Goal: Navigation & Orientation: Locate item on page

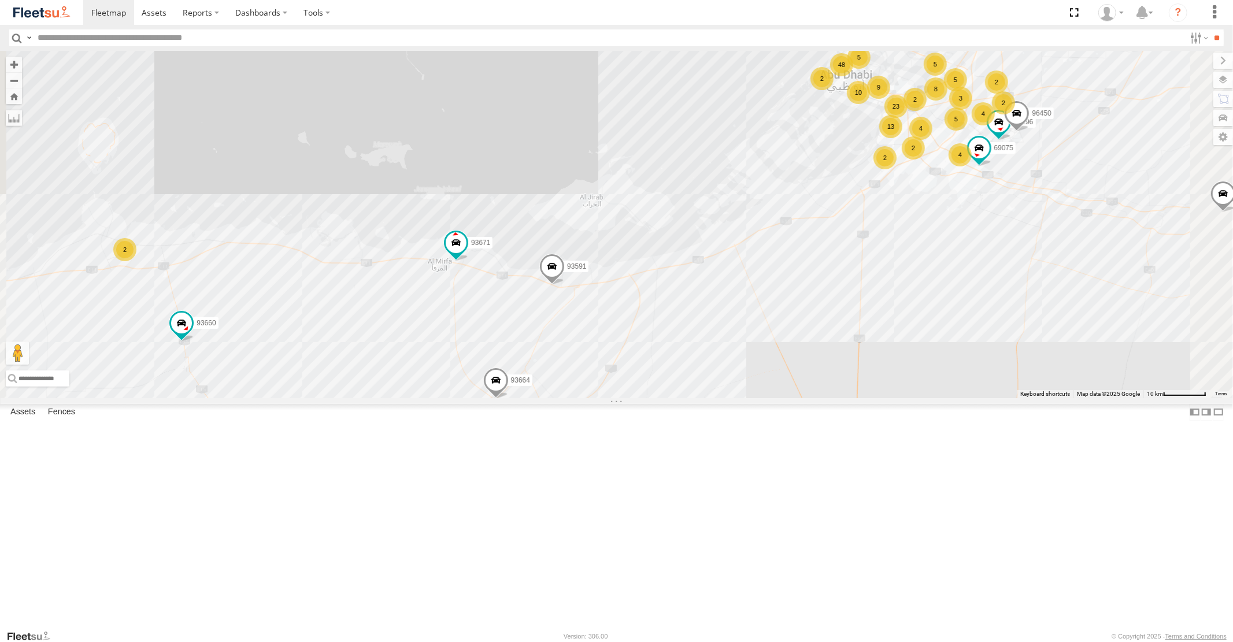
drag, startPoint x: 970, startPoint y: 255, endPoint x: 867, endPoint y: 328, distance: 126.4
click at [887, 315] on div "87841 98735 93660 93664 88129 93671 93580 61192 93603 93591 4 48 10 13 9 23 2 2…" at bounding box center [616, 224] width 1233 height 347
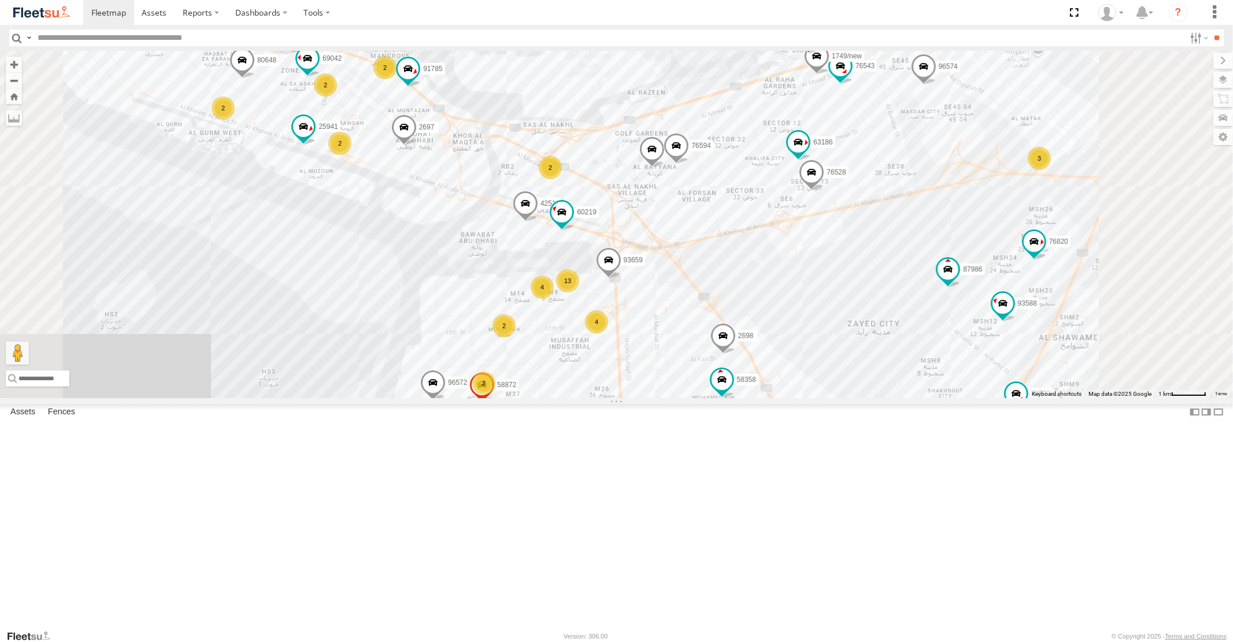
drag, startPoint x: 1012, startPoint y: 340, endPoint x: 944, endPoint y: 479, distance: 154.9
click at [958, 398] on div "87841 98735 93660 93664 88129 93671 93580 61192 93603 93591 93668 93582 88296 3…" at bounding box center [616, 224] width 1233 height 347
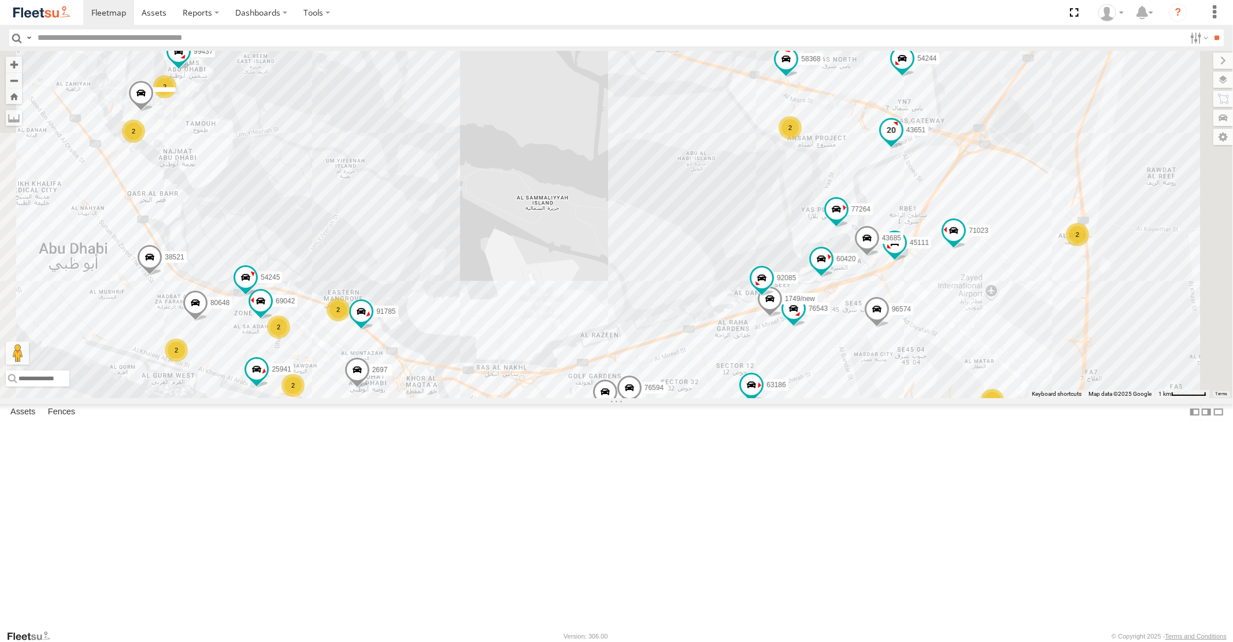
click at [901, 141] on span at bounding box center [891, 130] width 21 height 21
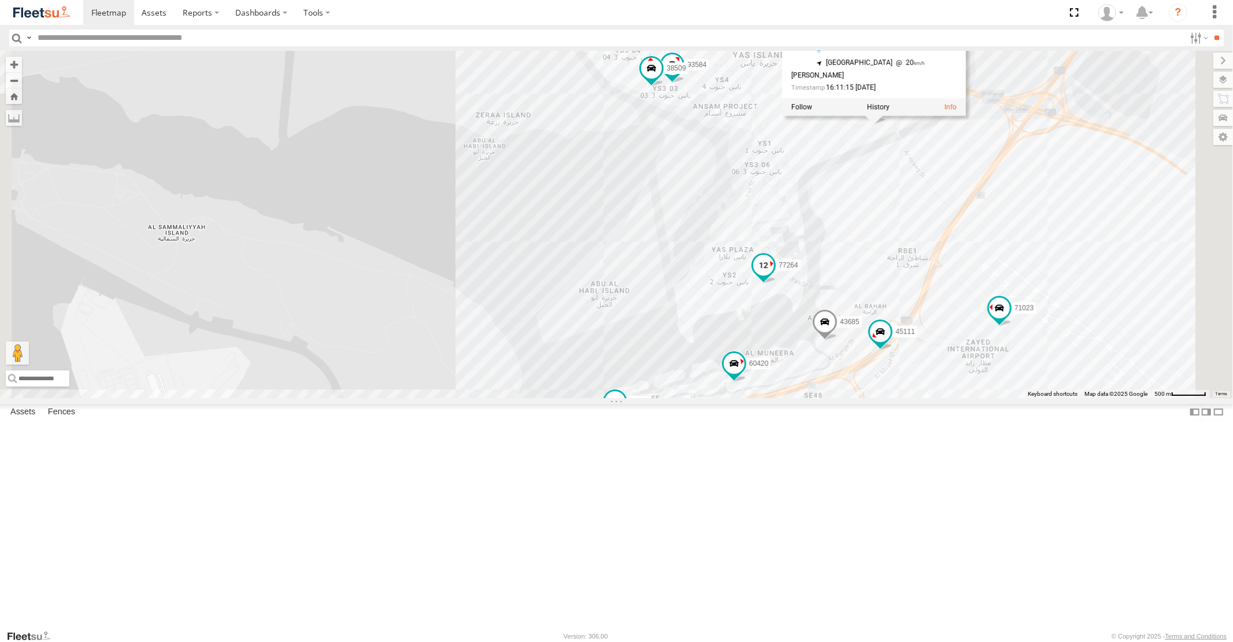
click at [774, 276] on span at bounding box center [763, 265] width 21 height 21
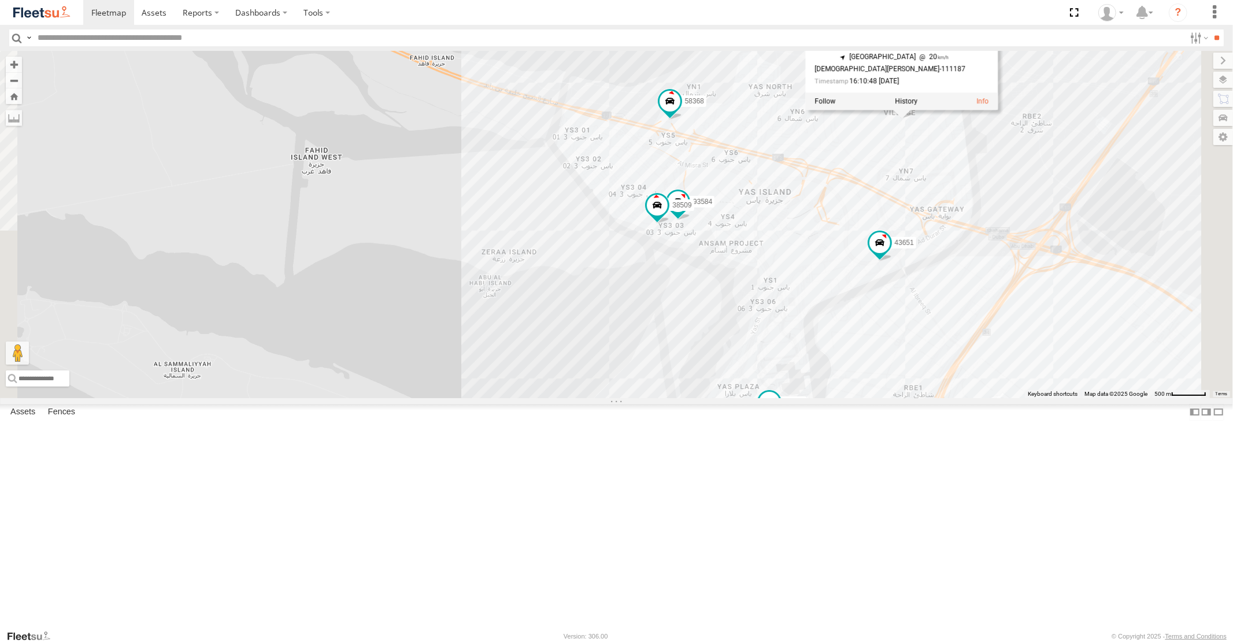
drag, startPoint x: 1025, startPoint y: 142, endPoint x: 1031, endPoint y: 282, distance: 140.6
click at [1031, 282] on div "87841 98735 93660 93664 88129 93671 93580 61192 93603 93591 93668 93582 88296 3…" at bounding box center [616, 224] width 1233 height 347
click at [680, 119] on span at bounding box center [669, 108] width 21 height 21
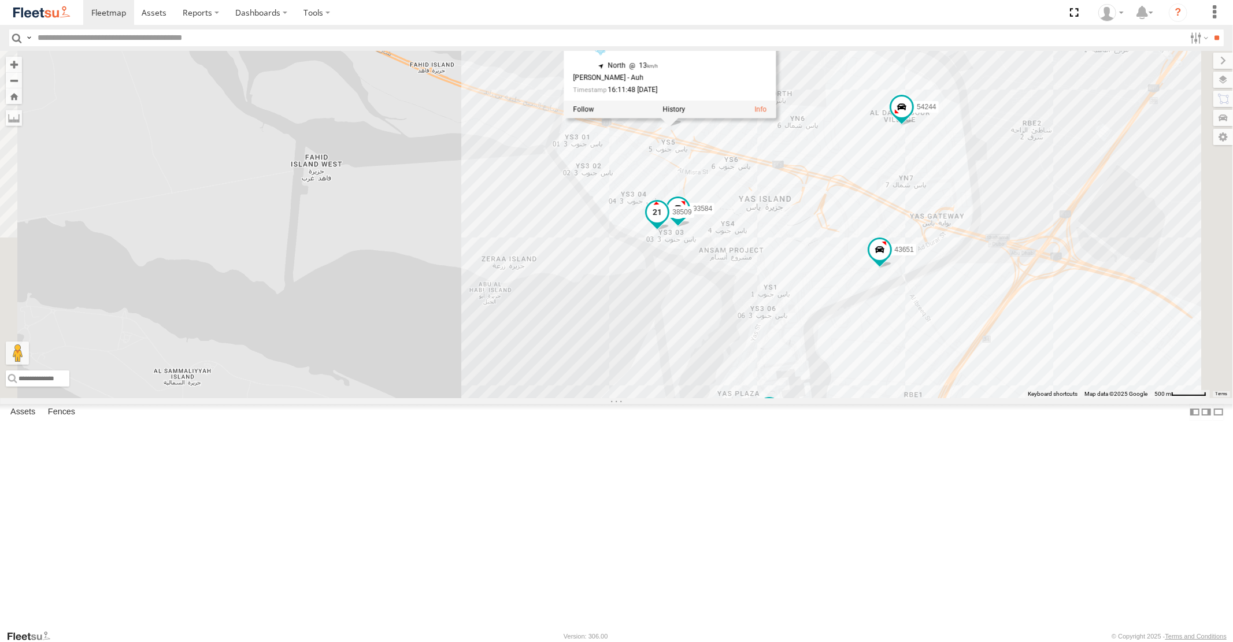
click at [668, 223] on span at bounding box center [657, 212] width 21 height 21
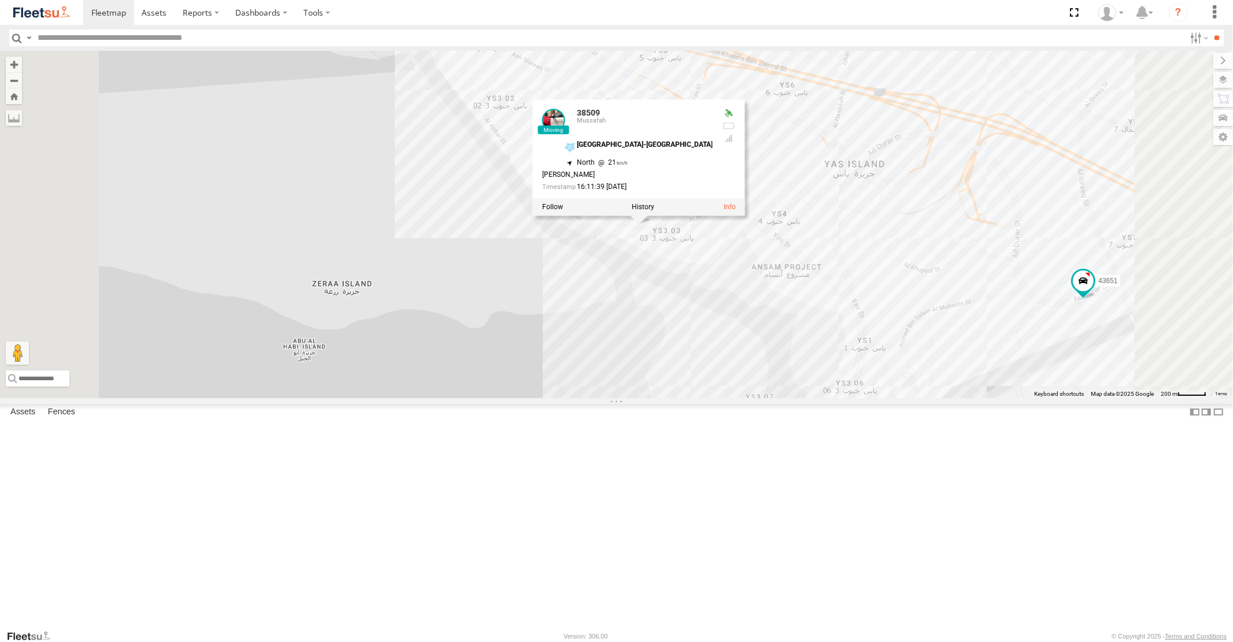
click at [948, 231] on div "87841 98735 93660 93664 88129 93671 93580 61192 93603 93591 93668 93582 88296 3…" at bounding box center [616, 224] width 1233 height 347
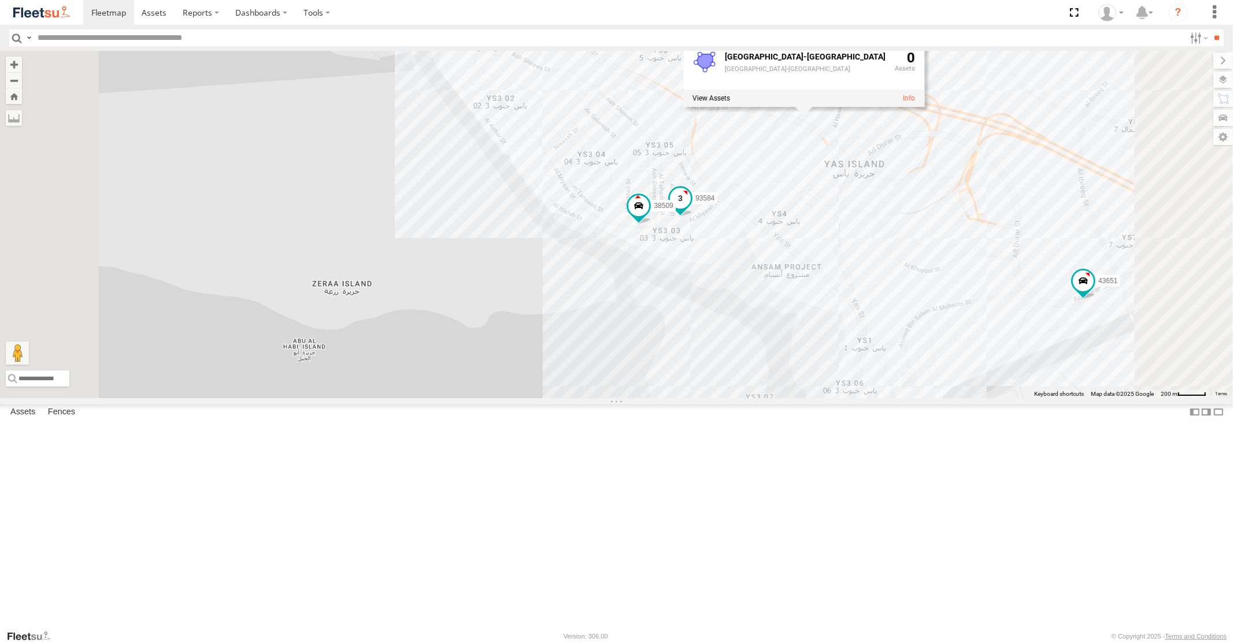
click at [691, 209] on span at bounding box center [680, 198] width 21 height 21
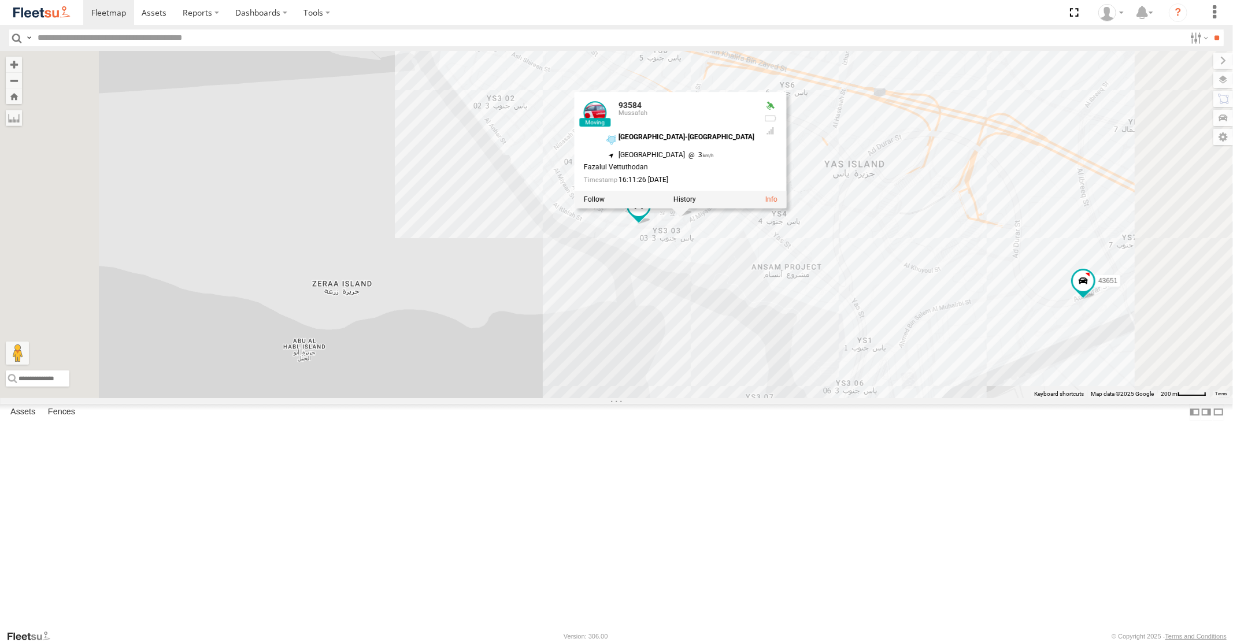
drag, startPoint x: 978, startPoint y: 316, endPoint x: 952, endPoint y: 123, distance: 194.9
click at [955, 132] on div "87841 98735 93660 93664 88129 93671 93580 61192 93603 93591 93668 93582 88296 3…" at bounding box center [616, 224] width 1233 height 347
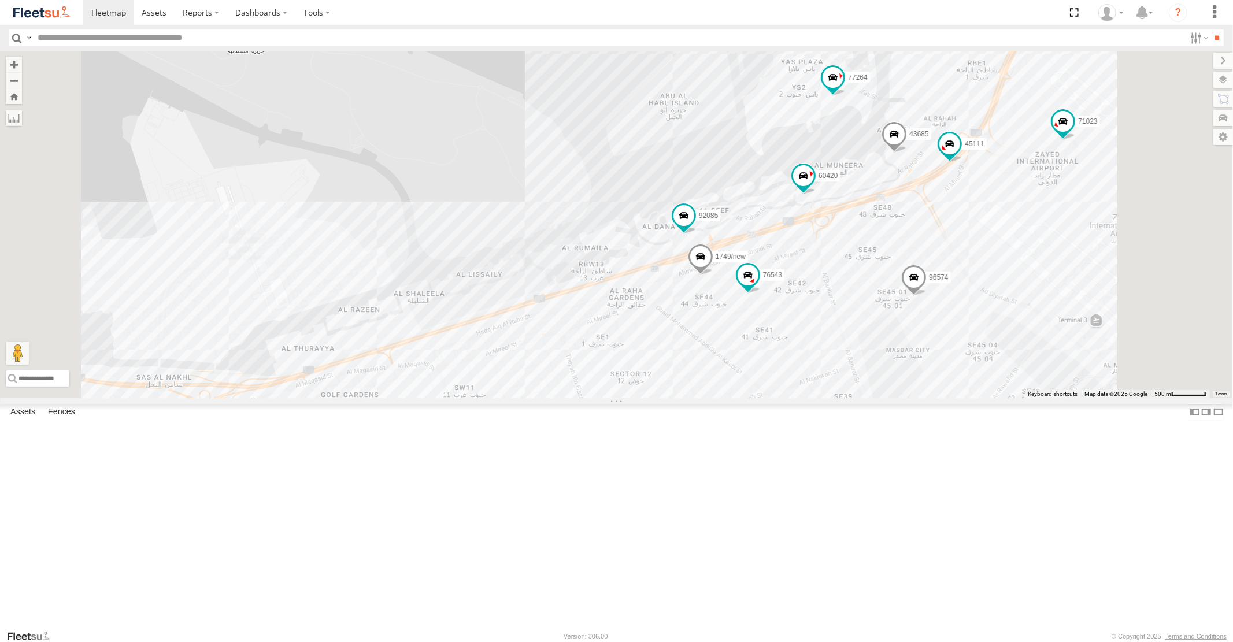
drag, startPoint x: 941, startPoint y: 429, endPoint x: 1008, endPoint y: 327, distance: 121.9
click at [999, 343] on div "87841 98735 93660 93664 88129 93671 93580 61192 93603 93591 93668 93582 88296 3…" at bounding box center [616, 224] width 1233 height 347
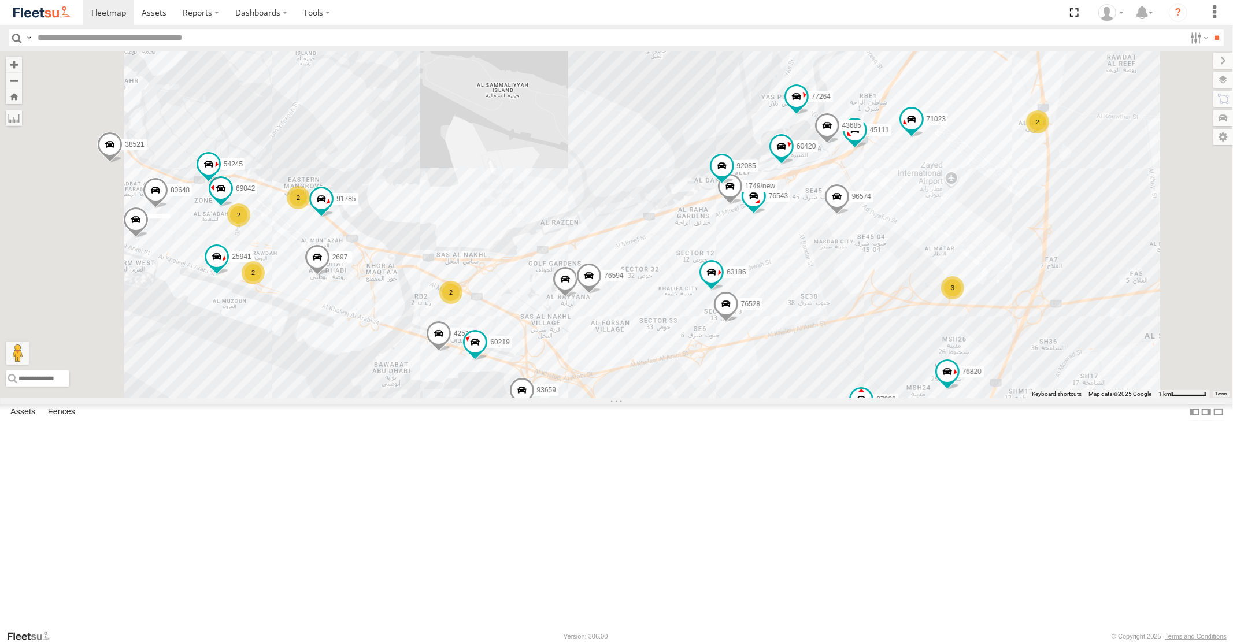
drag, startPoint x: 799, startPoint y: 530, endPoint x: 807, endPoint y: 422, distance: 107.8
click at [807, 398] on div "87841 98735 93660 93664 88129 93671 93580 61192 93603 93591 93668 93582 88296 3…" at bounding box center [616, 224] width 1233 height 347
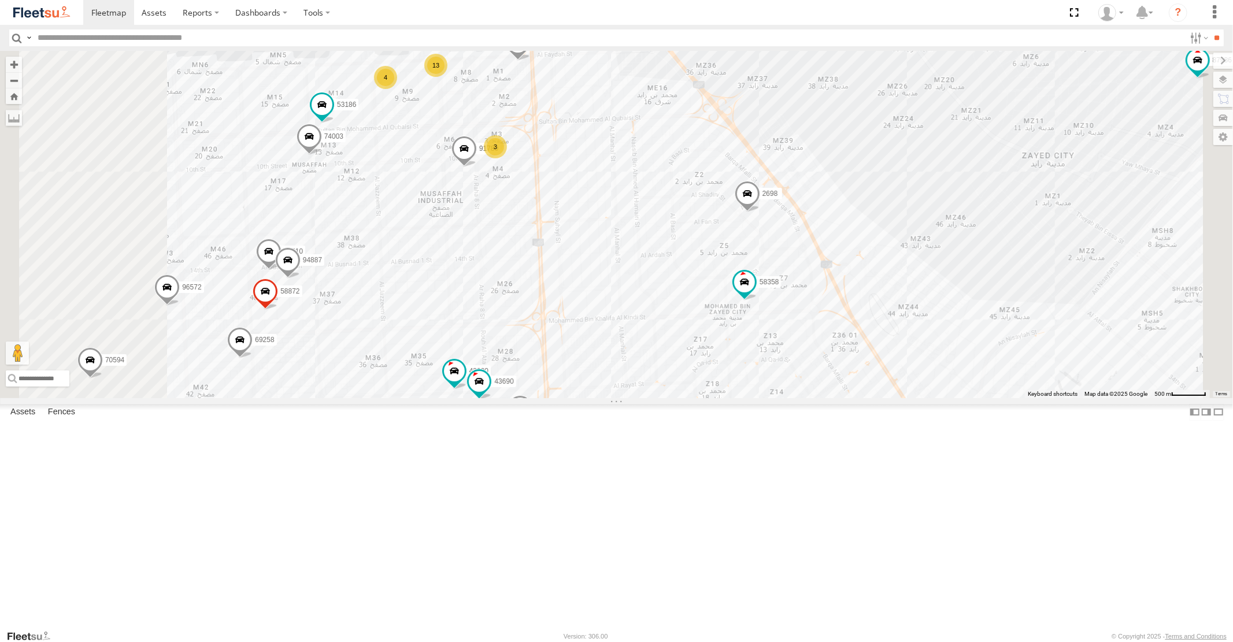
click at [738, 335] on div "87841 98735 93660 93664 88129 93671 93580 61192 93603 93591 93668 93582 88296 3…" at bounding box center [616, 224] width 1233 height 347
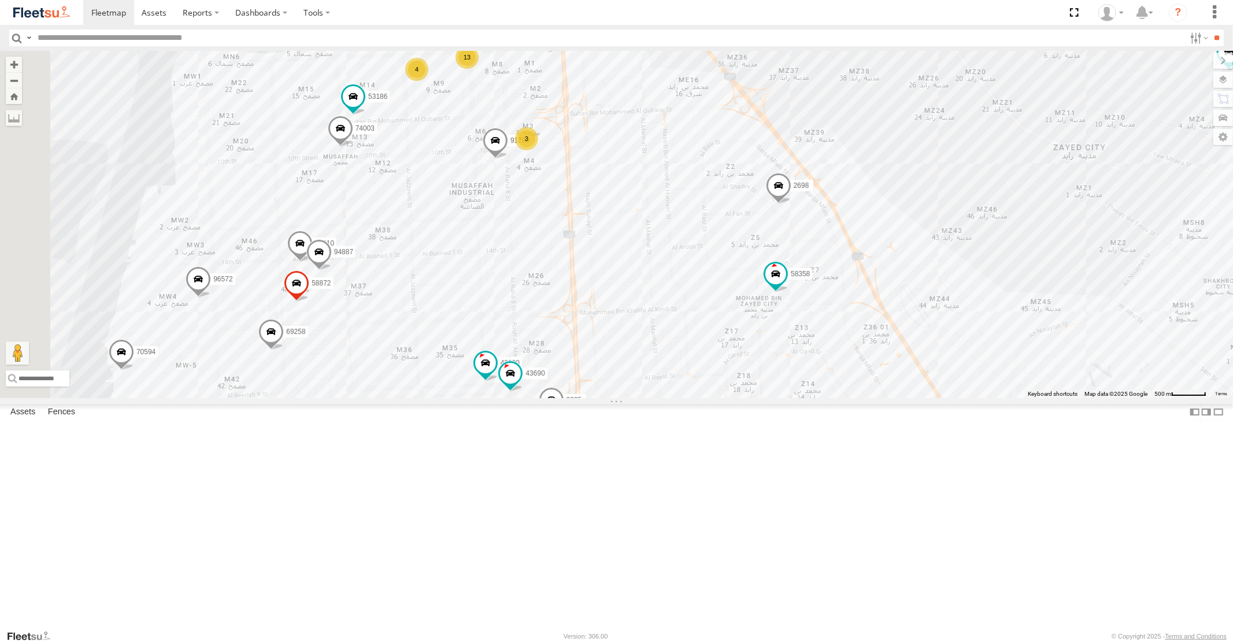
click at [562, 53] on span at bounding box center [549, 37] width 25 height 31
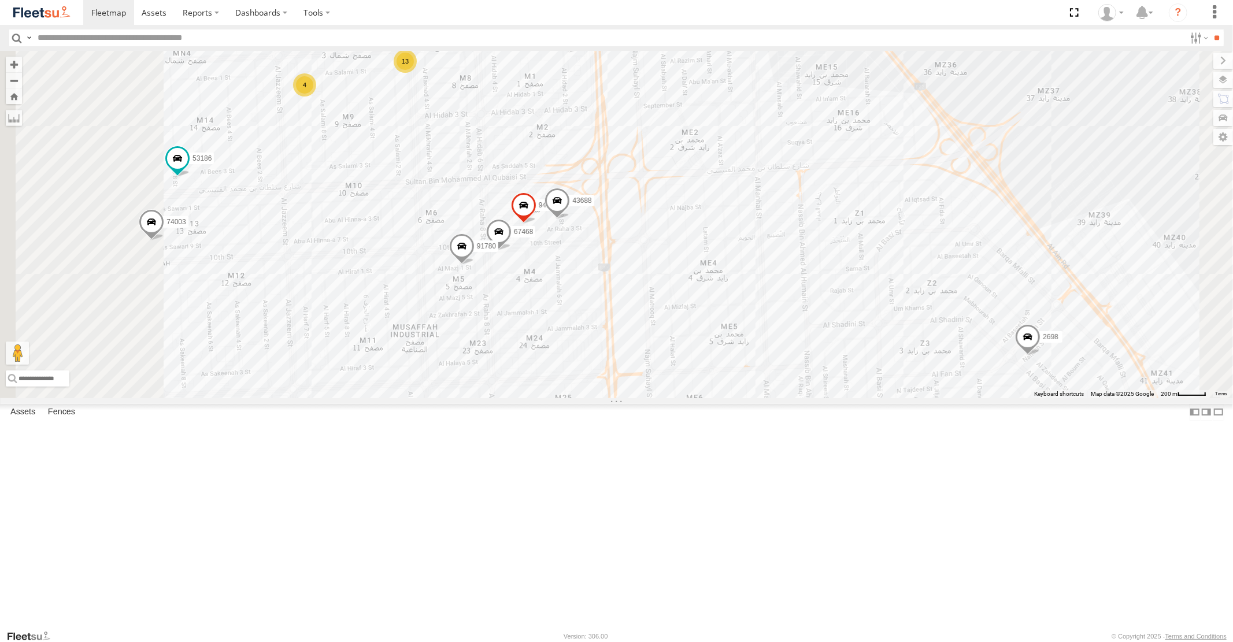
drag, startPoint x: 744, startPoint y: 239, endPoint x: 781, endPoint y: 353, distance: 120.5
click at [781, 353] on div "87841 98735 93660 93664 88129 93671 93580 61192 93603 93591 93668 93582 88296 3…" at bounding box center [616, 224] width 1233 height 347
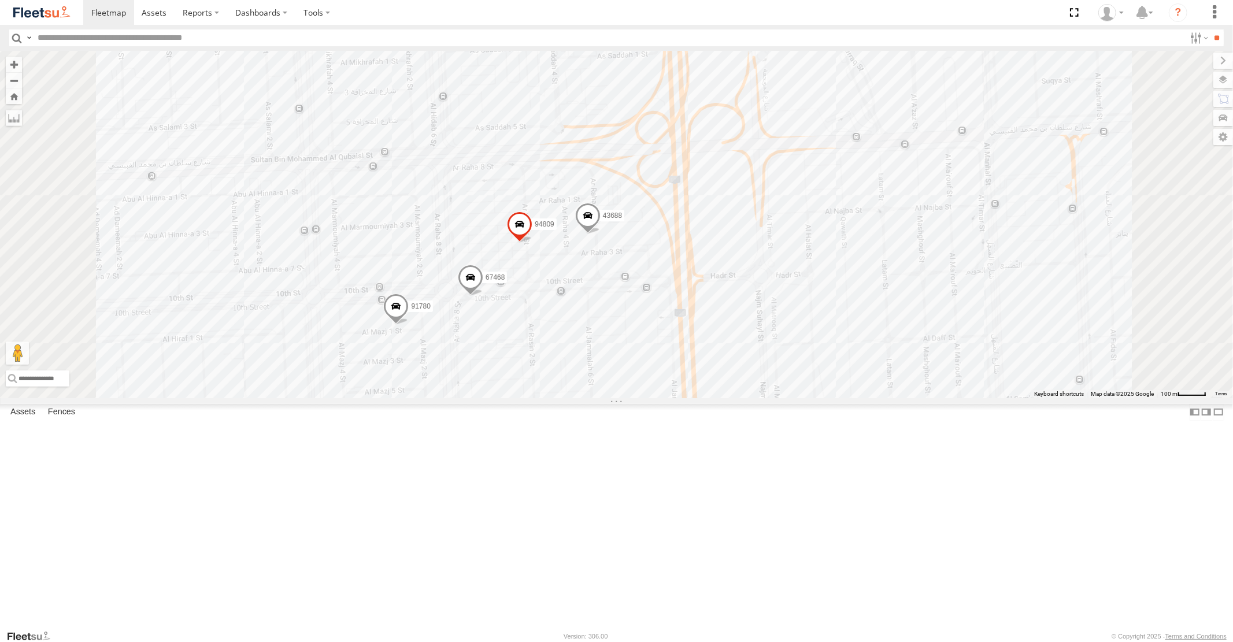
click at [483, 296] on span at bounding box center [470, 280] width 25 height 31
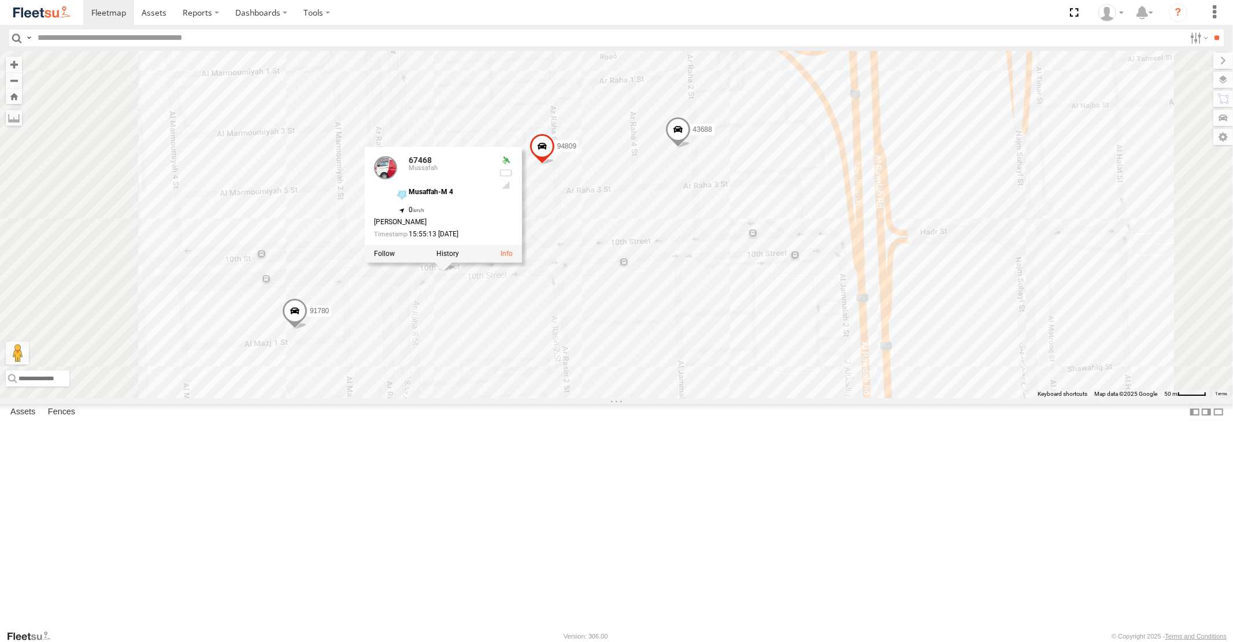
drag, startPoint x: 741, startPoint y: 191, endPoint x: 868, endPoint y: 300, distance: 167.8
click at [865, 294] on div "87841 98735 93660 93664 88129 93671 93580 61192 93603 93591 93668 93582 88296 3…" at bounding box center [616, 224] width 1233 height 347
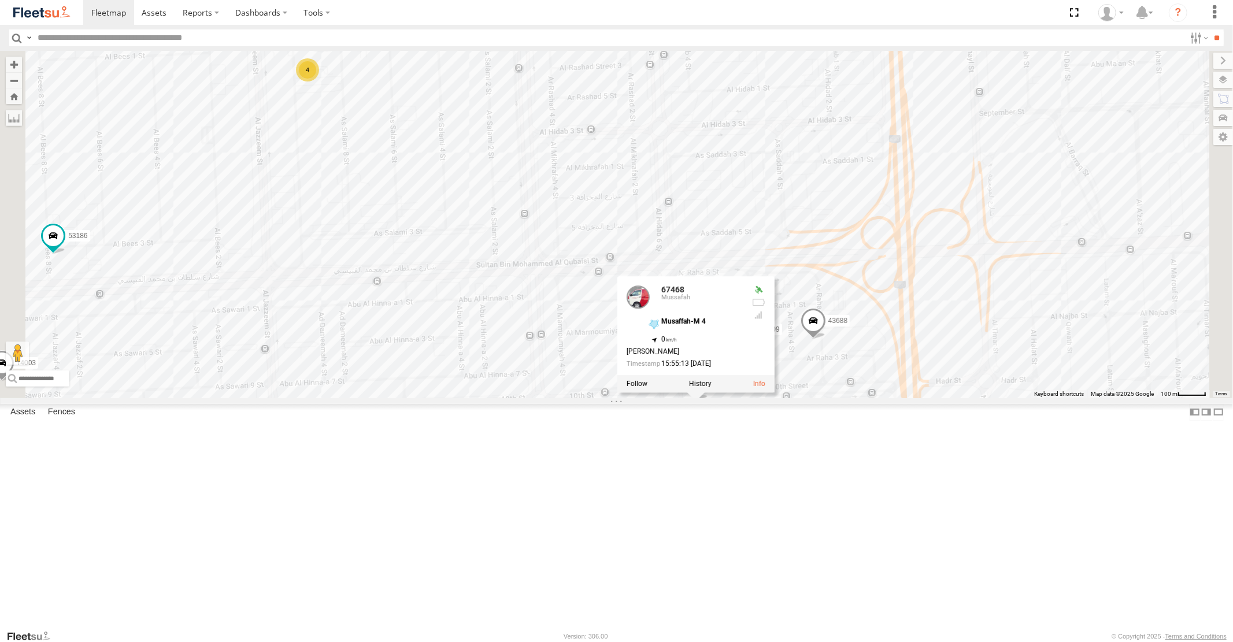
drag, startPoint x: 910, startPoint y: 186, endPoint x: 900, endPoint y: 307, distance: 121.9
click at [905, 307] on div "87841 98735 93660 93664 88129 93671 93580 61192 93603 93591 93668 93582 88296 3…" at bounding box center [616, 224] width 1233 height 347
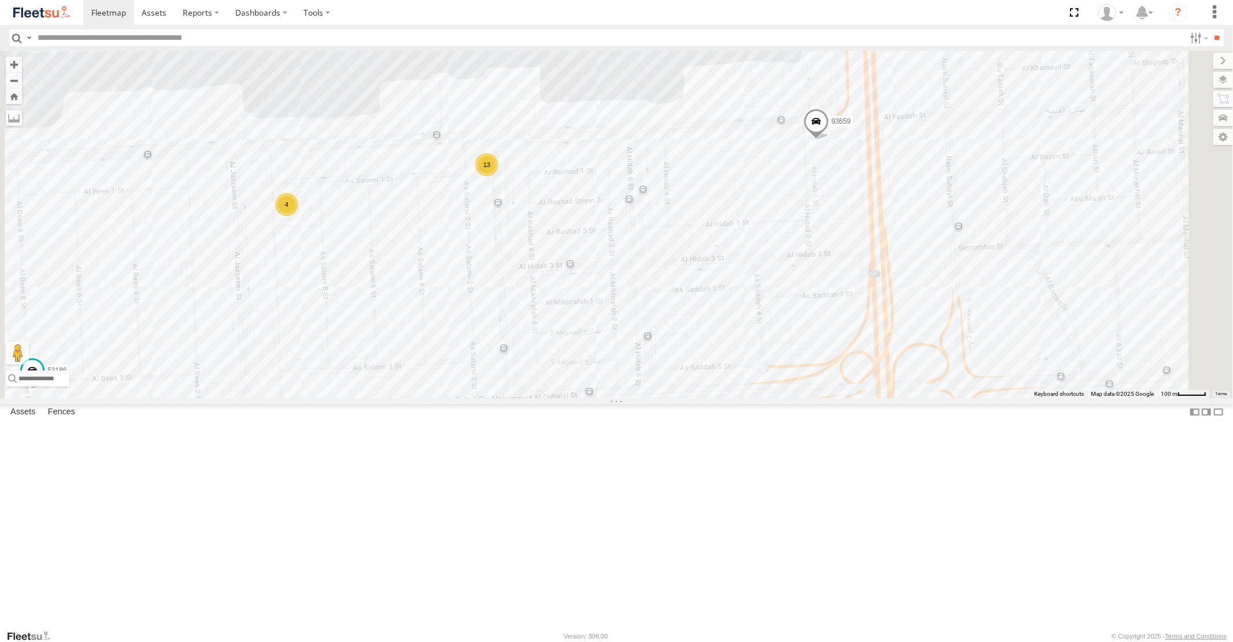
drag, startPoint x: 841, startPoint y: 370, endPoint x: 868, endPoint y: 279, distance: 95.3
click at [868, 279] on div "87841 98735 93660 93664 88129 93671 93580 61192 93603 93591 93668 93582 88296 3…" at bounding box center [616, 224] width 1233 height 347
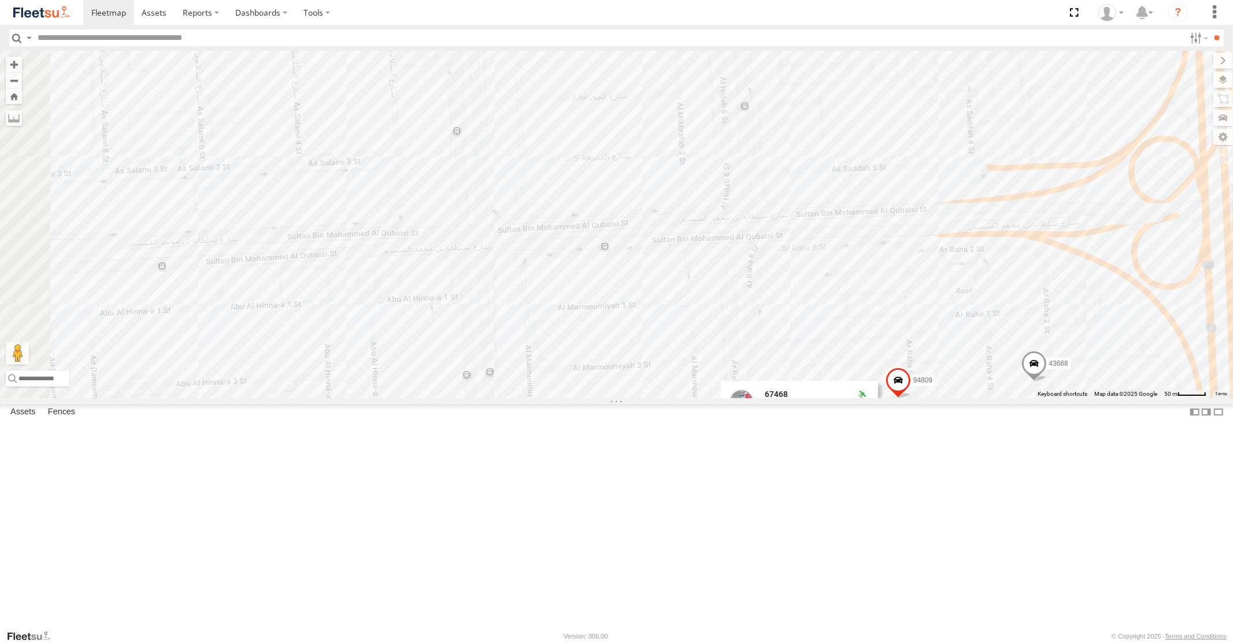
drag, startPoint x: 985, startPoint y: 261, endPoint x: 799, endPoint y: 545, distance: 339.5
click at [794, 398] on div "87841 98735 93660 93664 88129 93671 93580 61192 93603 93591 93668 93582 88296 3…" at bounding box center [616, 224] width 1233 height 347
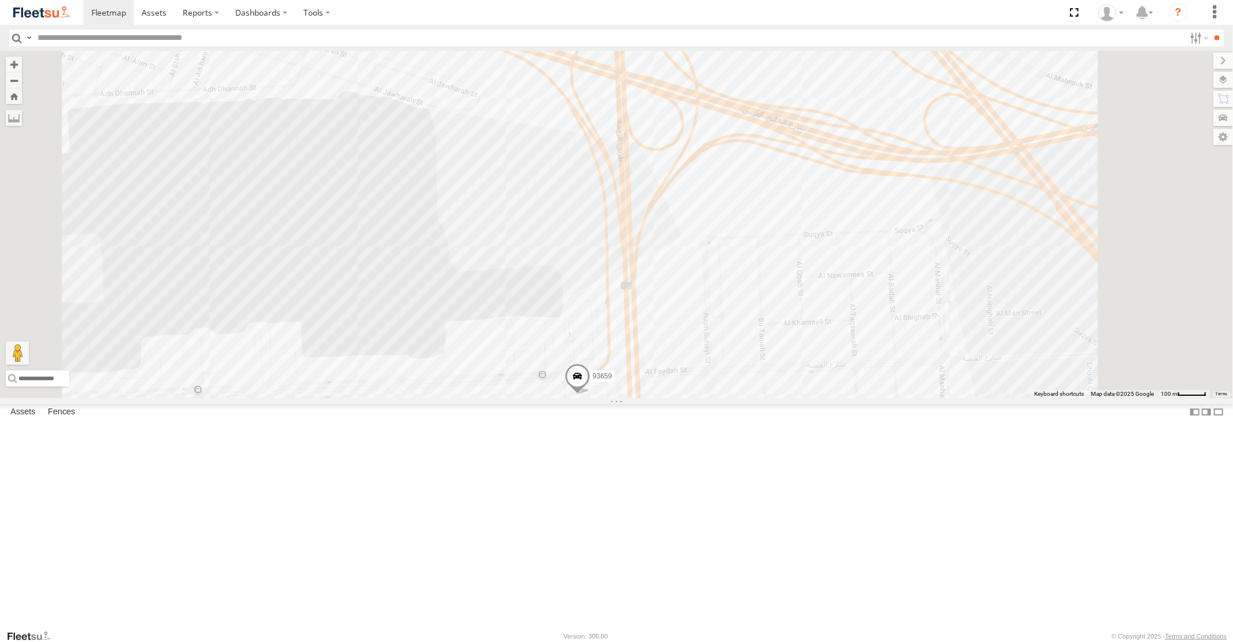
drag, startPoint x: 945, startPoint y: 325, endPoint x: 582, endPoint y: 428, distance: 377.4
click at [663, 387] on div "87841 98735 93660 93664 88129 93671 93580 61192 93603 93591 93668 93582 88296 3…" at bounding box center [616, 224] width 1233 height 347
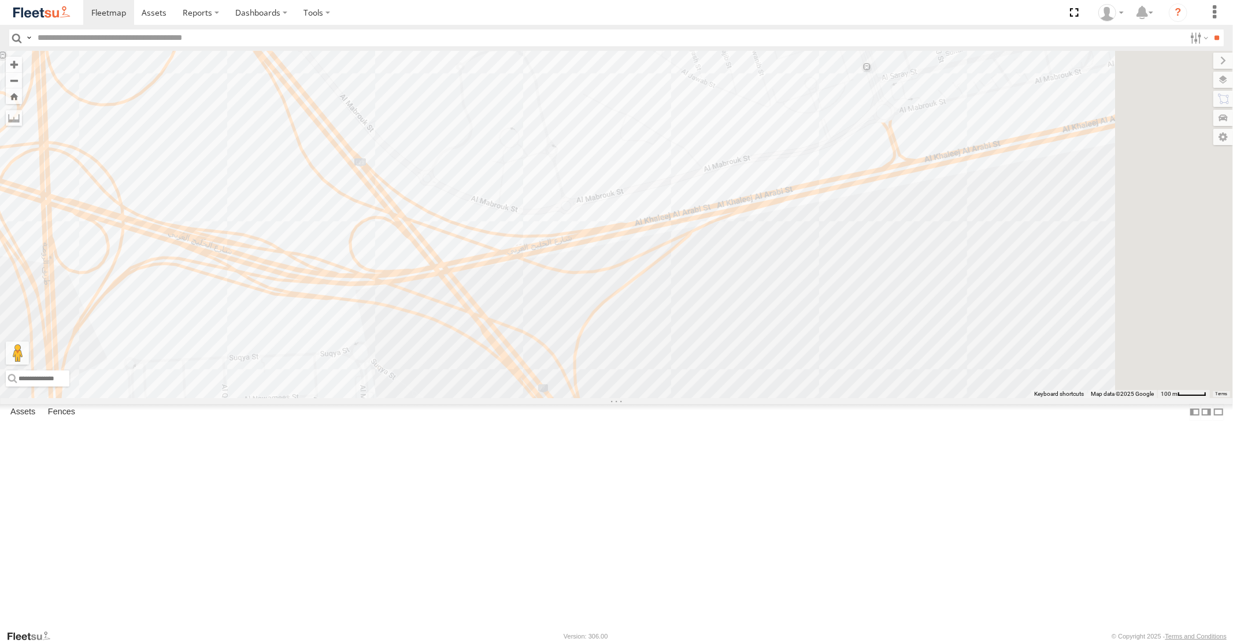
drag, startPoint x: 666, startPoint y: 391, endPoint x: 760, endPoint y: 491, distance: 137.5
click at [743, 398] on div "87841 98735 93660 93664 88129 93671 93580 61192 93603 93591 93668 93582 88296 3…" at bounding box center [616, 224] width 1233 height 347
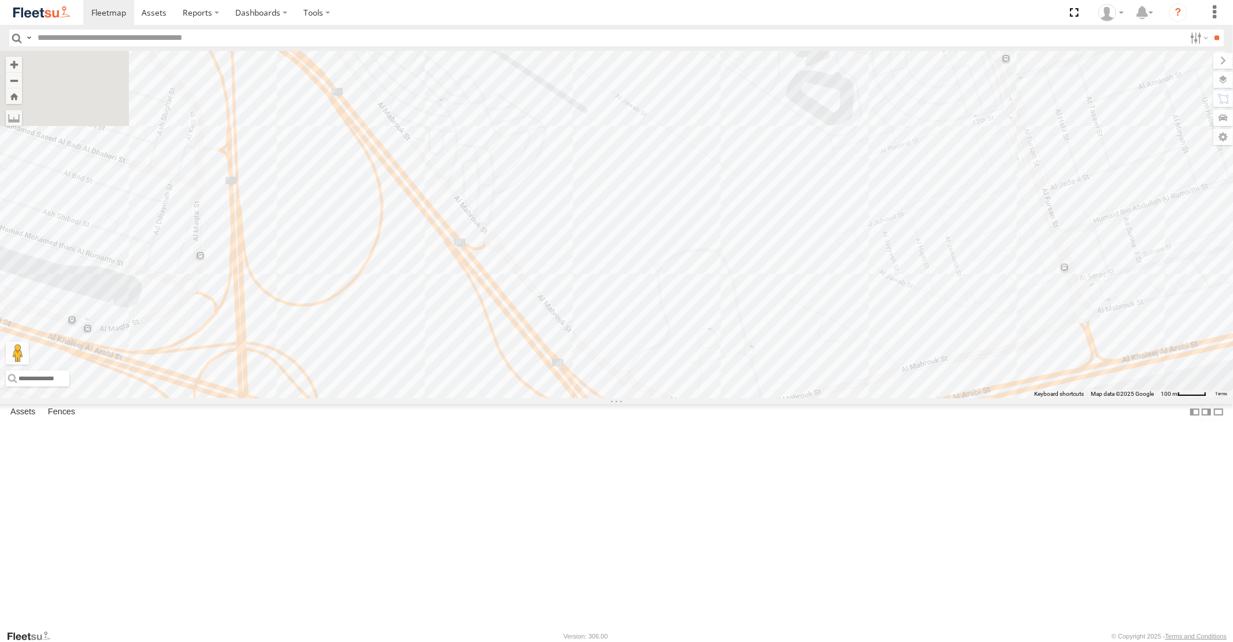
drag, startPoint x: 690, startPoint y: 358, endPoint x: 820, endPoint y: 466, distance: 168.8
click at [820, 398] on div "87841 98735 93660 93664 88129 93671 93580 61192 93603 93591 93668 93582 88296 3…" at bounding box center [616, 224] width 1233 height 347
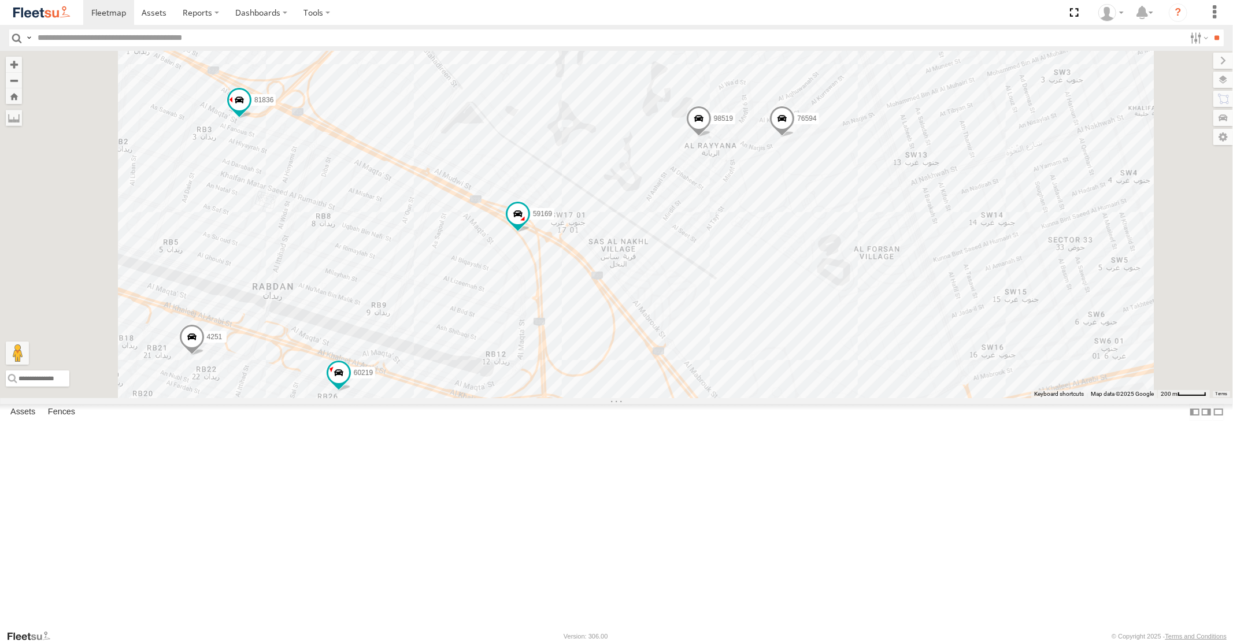
drag, startPoint x: 834, startPoint y: 511, endPoint x: 844, endPoint y: 313, distance: 198.0
click at [844, 332] on div "87841 98735 93660 93664 88129 93671 93580 61192 93603 93591 93668 93582 88296 3…" at bounding box center [616, 224] width 1233 height 347
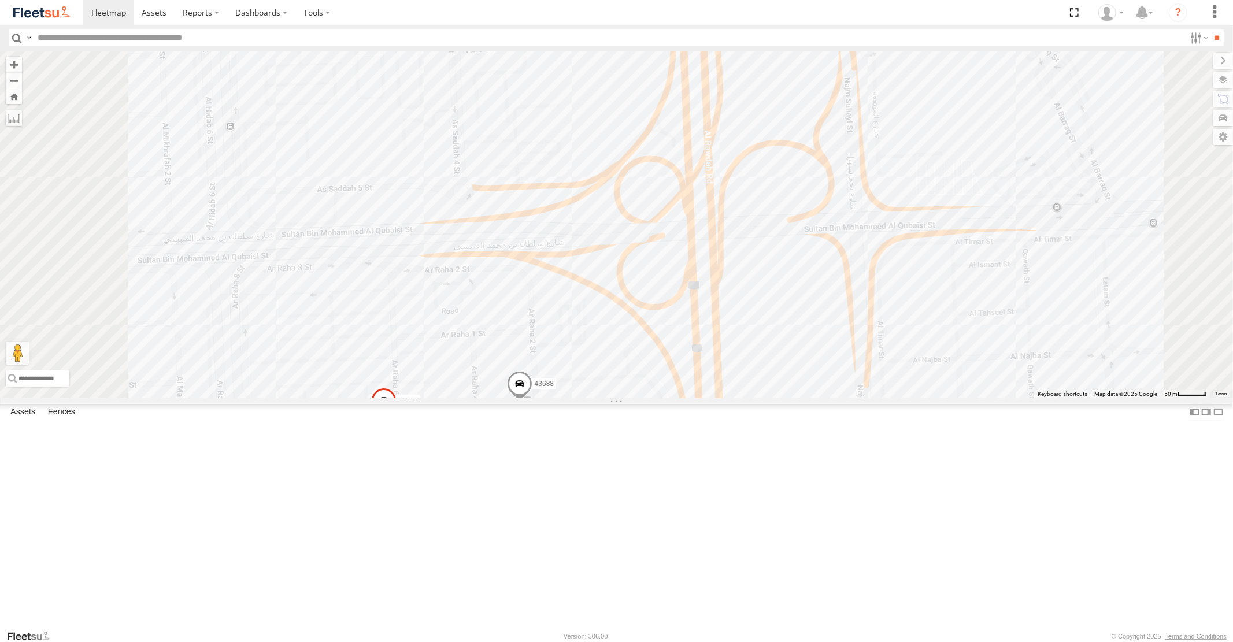
drag, startPoint x: 712, startPoint y: 370, endPoint x: 771, endPoint y: 284, distance: 104.4
click at [764, 287] on div "87841 98735 93660 93664 88129 93671 93580 61192 93603 93591 93668 93582 88296 3…" at bounding box center [616, 224] width 1233 height 347
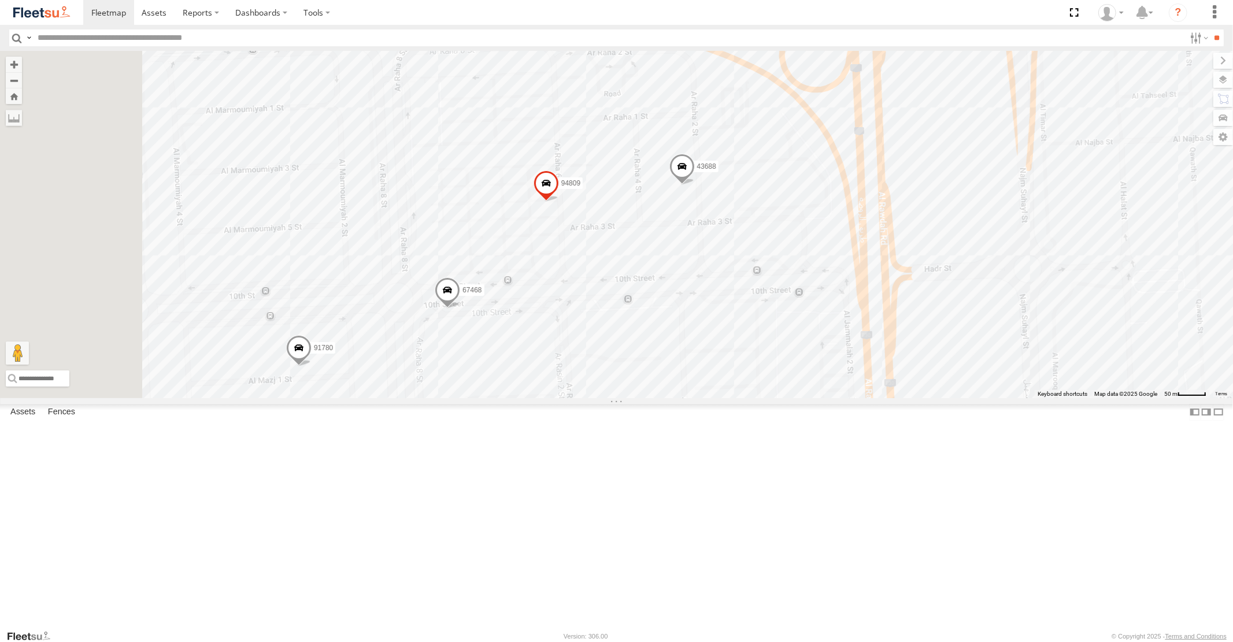
click at [311, 367] on span at bounding box center [298, 350] width 25 height 31
drag, startPoint x: 484, startPoint y: 528, endPoint x: 553, endPoint y: 264, distance: 273.2
click at [550, 278] on div "87841 98735 93660 93664 88129 93671 93580 61192 93603 93591 93668 93582 88296 3…" at bounding box center [616, 224] width 1233 height 347
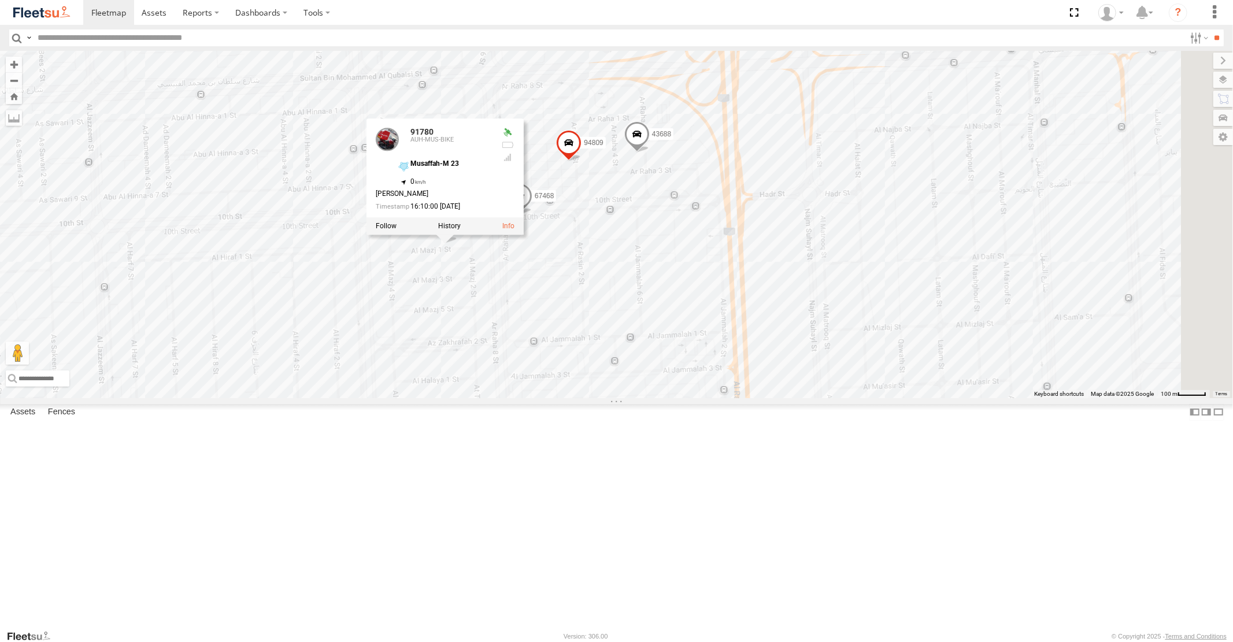
drag, startPoint x: 769, startPoint y: 412, endPoint x: 758, endPoint y: 326, distance: 86.8
click at [761, 347] on div "87841 98735 93660 93664 88129 93671 93580 61192 93603 93591 93668 93582 88296 3…" at bounding box center [616, 224] width 1233 height 347
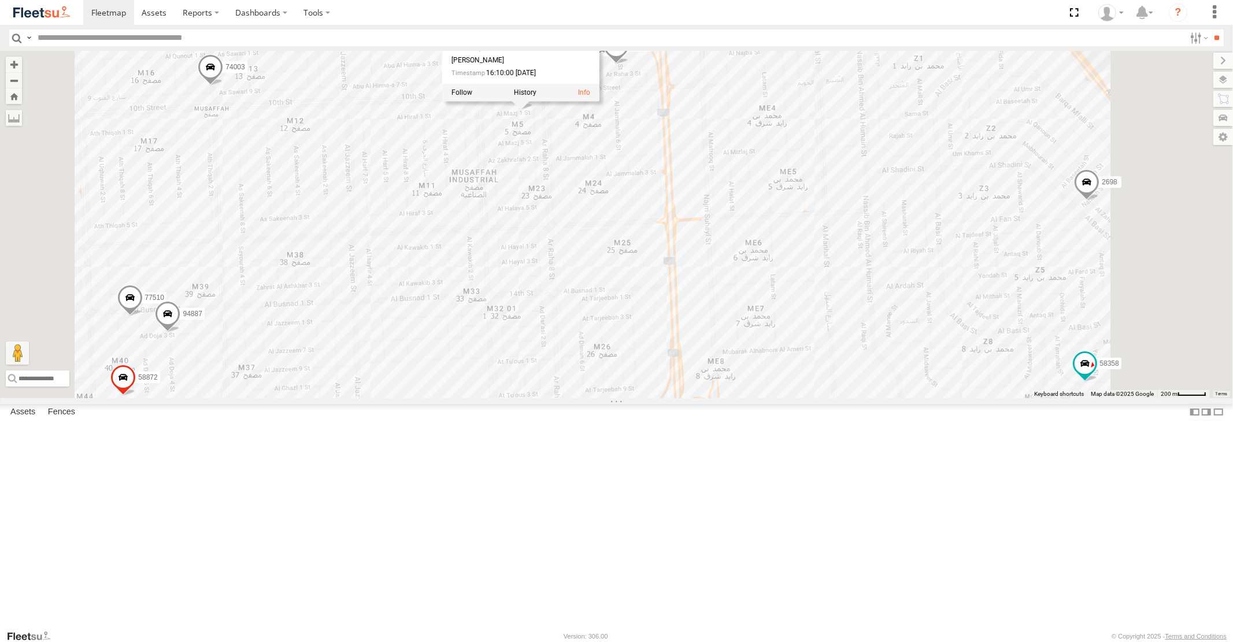
drag, startPoint x: 524, startPoint y: 405, endPoint x: 771, endPoint y: 304, distance: 267.0
click at [770, 304] on div "87841 98735 93660 93664 88129 93671 93580 61192 93603 93591 93668 93582 88296 3…" at bounding box center [616, 224] width 1233 height 347
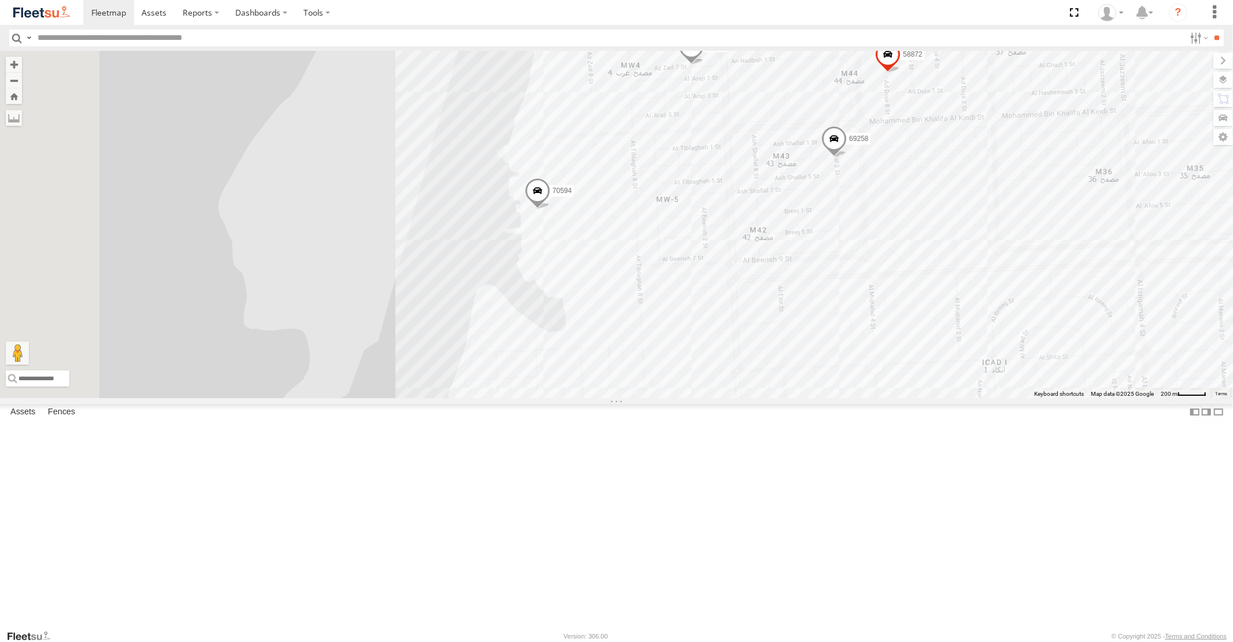
drag, startPoint x: 996, startPoint y: 262, endPoint x: 770, endPoint y: 441, distance: 287.7
click at [772, 398] on div "87841 98735 93660 93664 88129 93671 93580 61192 93603 93591 93668 93582 88296 3…" at bounding box center [616, 224] width 1233 height 347
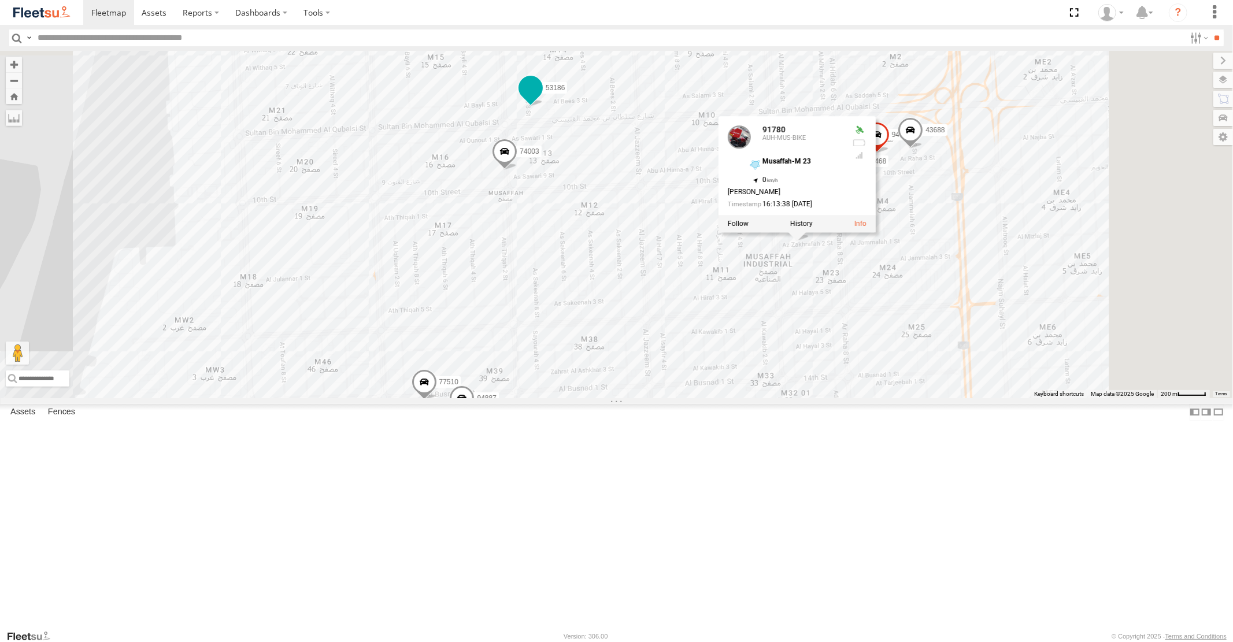
click at [541, 98] on span at bounding box center [530, 87] width 21 height 21
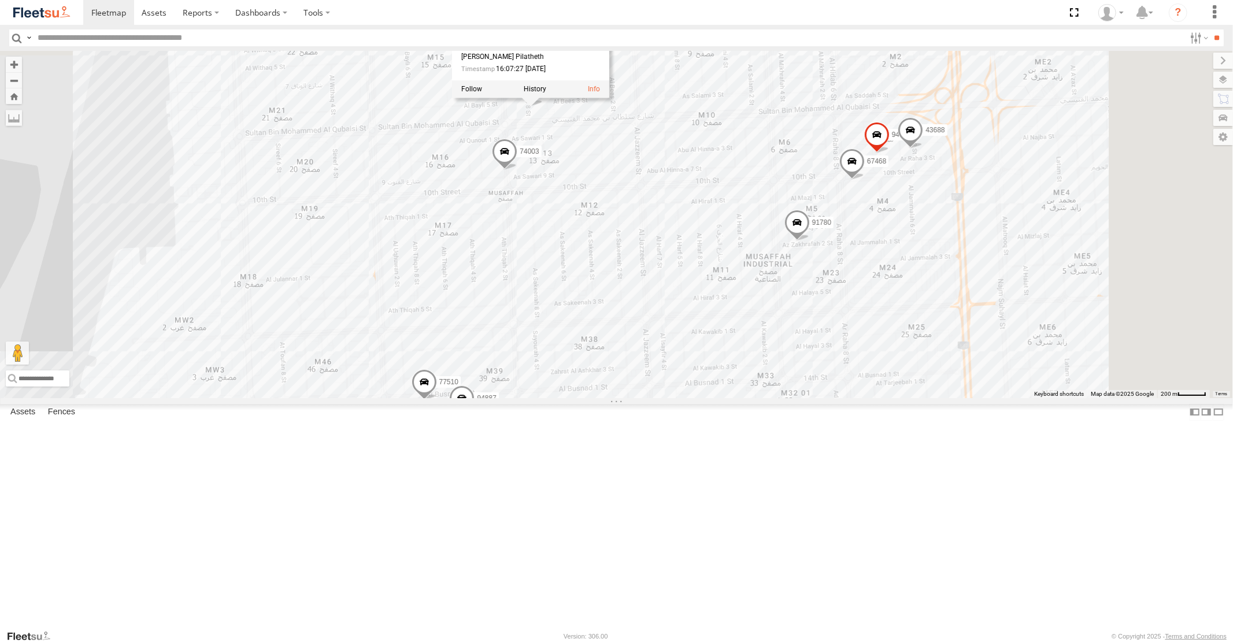
click at [517, 170] on span at bounding box center [504, 154] width 25 height 31
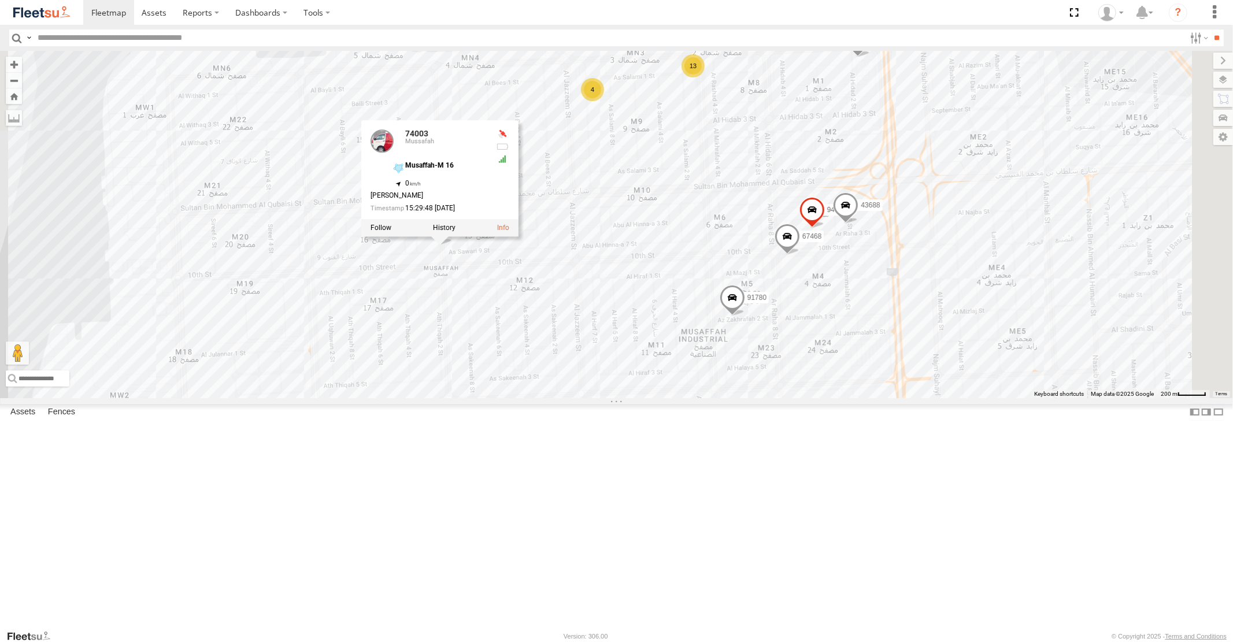
drag, startPoint x: 929, startPoint y: 224, endPoint x: 819, endPoint y: 346, distance: 164.2
click at [819, 346] on div "87841 98735 93660 93664 88129 93671 93580 61192 93603 93591 93668 93582 88296 3…" at bounding box center [616, 224] width 1233 height 347
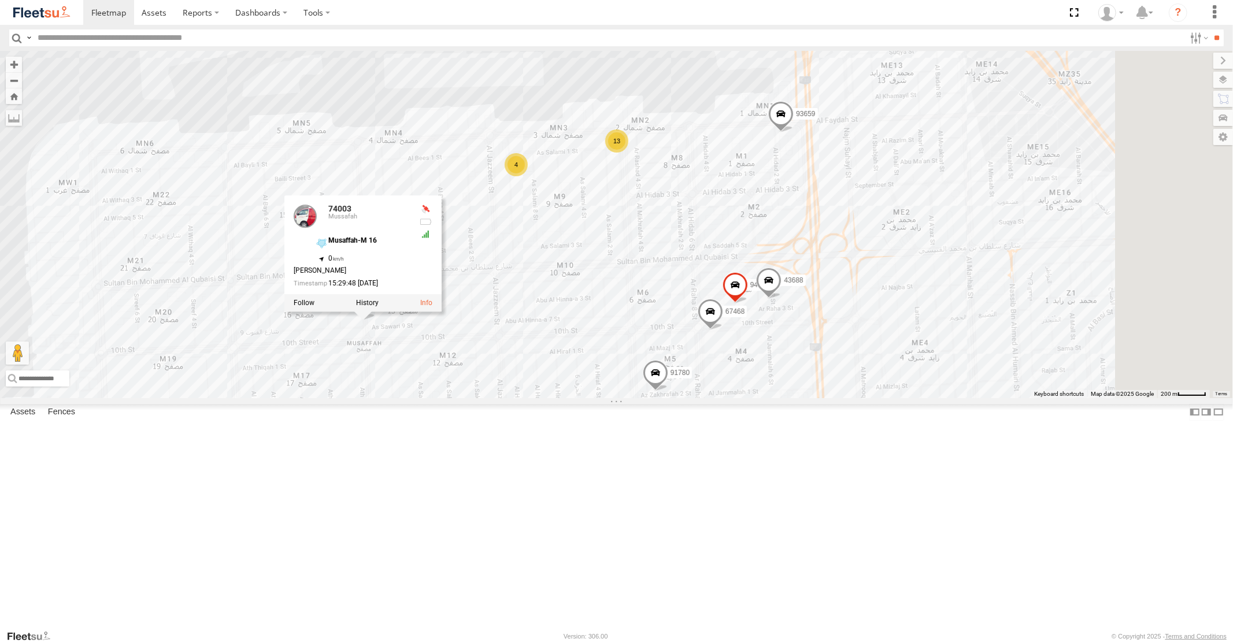
click at [794, 132] on span at bounding box center [780, 116] width 25 height 31
